Goal: Navigation & Orientation: Find specific page/section

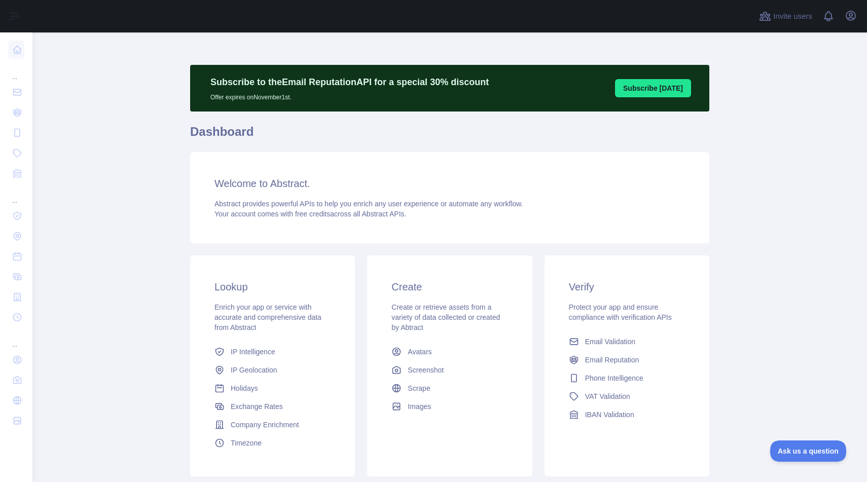
click at [449, 123] on div "Subscribe to the Email Reputation API for a special 30 % discount Offer expires…" at bounding box center [449, 274] width 519 height 418
click at [514, 128] on h1 "Dashboard" at bounding box center [449, 136] width 519 height 24
click at [141, 119] on main "Subscribe to the Email Reputation API for a special 30 % discount Offer expires…" at bounding box center [449, 257] width 835 height 450
click at [452, 115] on div "Subscribe to the Email Reputation API for a special 30 % discount Offer expires…" at bounding box center [449, 274] width 519 height 418
click at [401, 77] on p "Subscribe to the Email Reputation API for a special 30 % discount" at bounding box center [350, 82] width 279 height 14
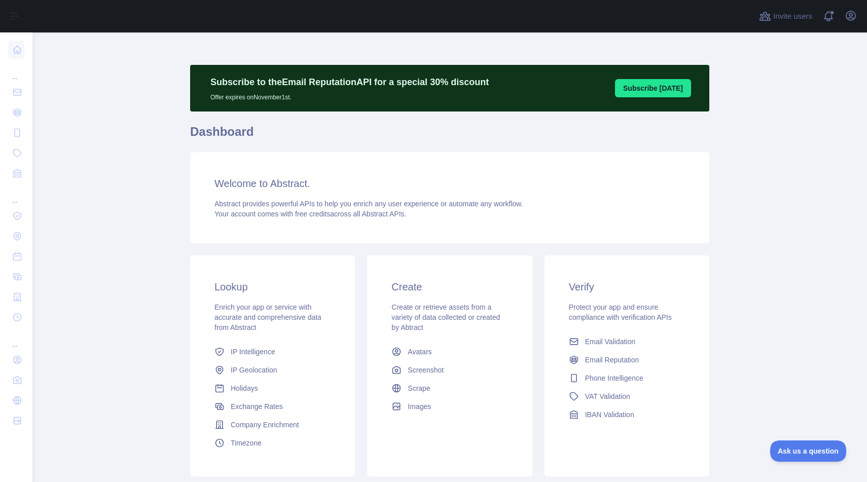
click at [287, 84] on p "Subscribe to the Email Reputation API for a special 30 % discount" at bounding box center [350, 82] width 279 height 14
click at [418, 110] on div "Subscribe to the Email Reputation API for a special 30 % discount Offer expires…" at bounding box center [449, 88] width 519 height 47
